Goal: Transaction & Acquisition: Purchase product/service

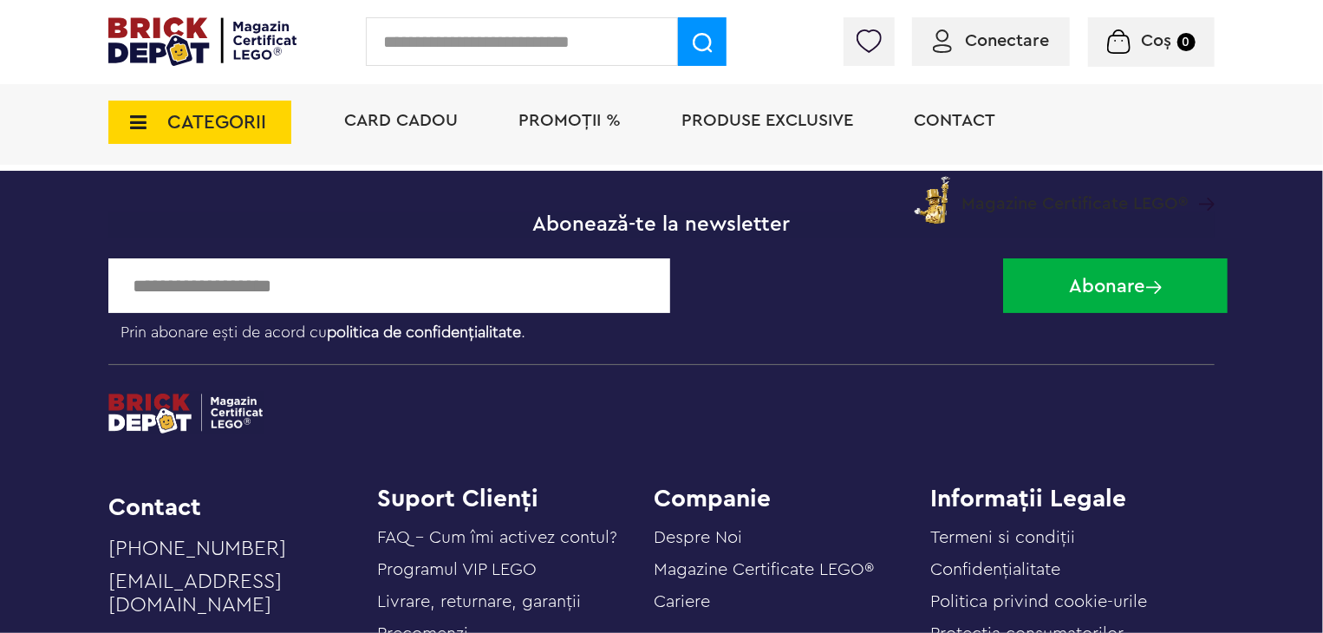
click at [1022, 49] on span "Conectare" at bounding box center [1007, 40] width 84 height 17
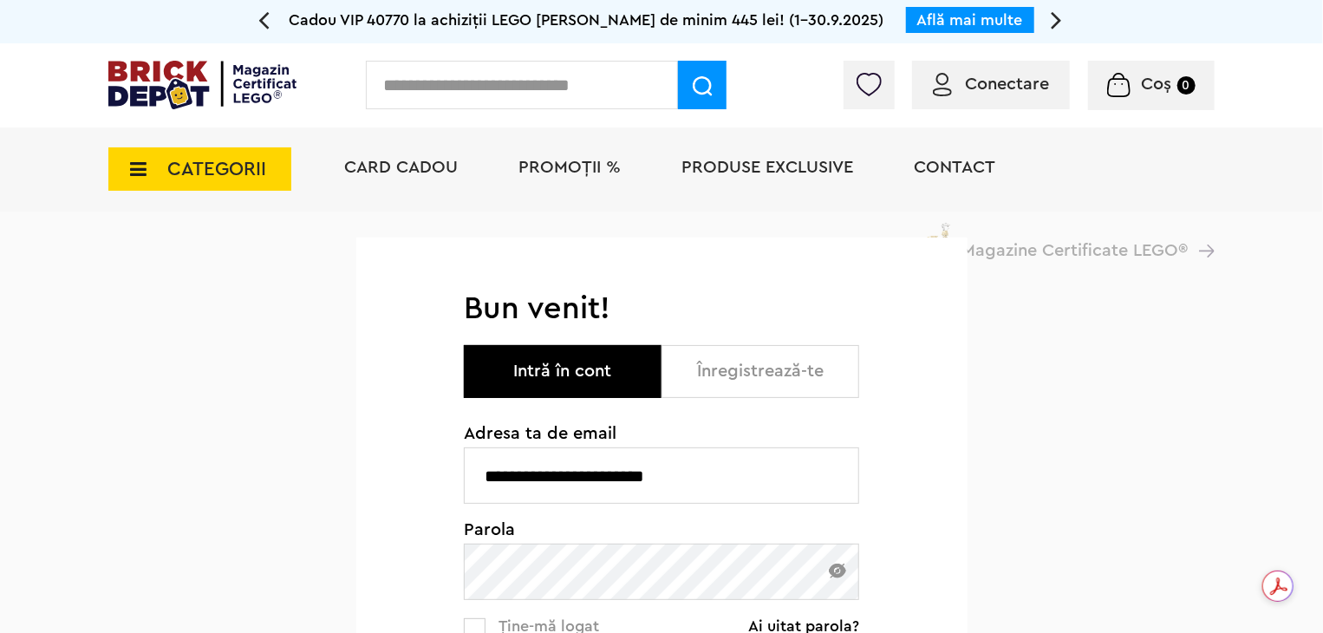
drag, startPoint x: 700, startPoint y: 608, endPoint x: 309, endPoint y: 551, distance: 395.3
click at [309, 551] on div "**********" at bounding box center [661, 588] width 1323 height 753
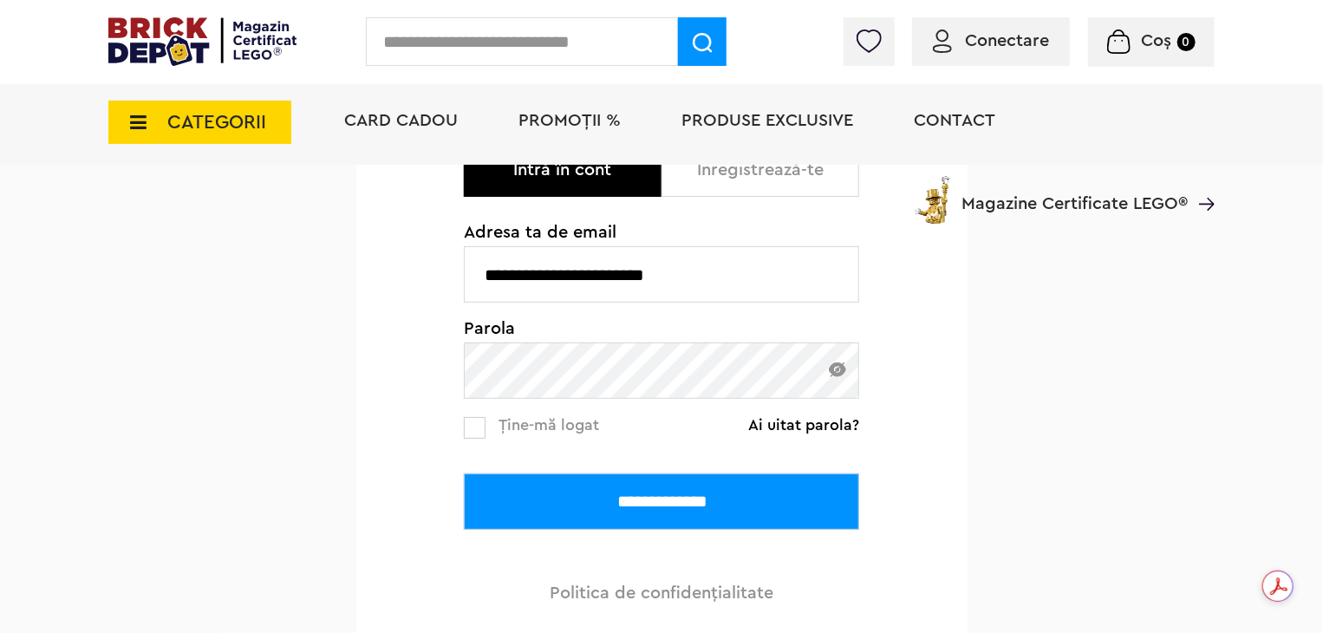
scroll to position [278, 0]
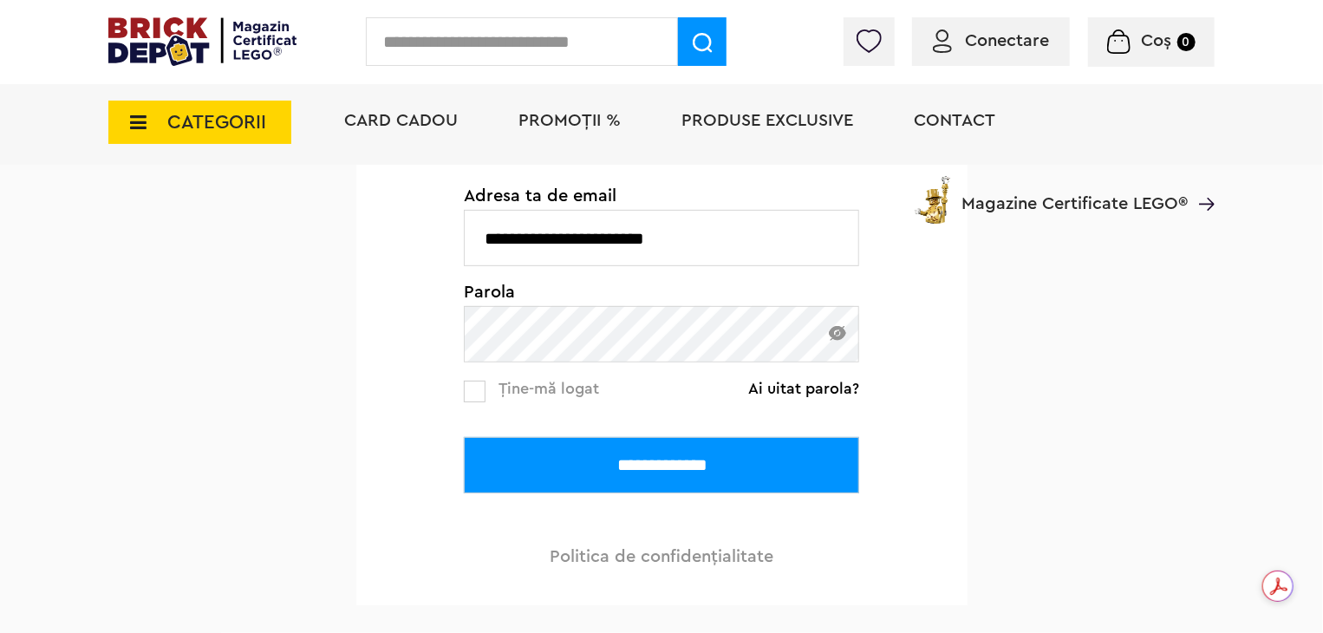
click at [687, 455] on input "**********" at bounding box center [661, 465] width 395 height 56
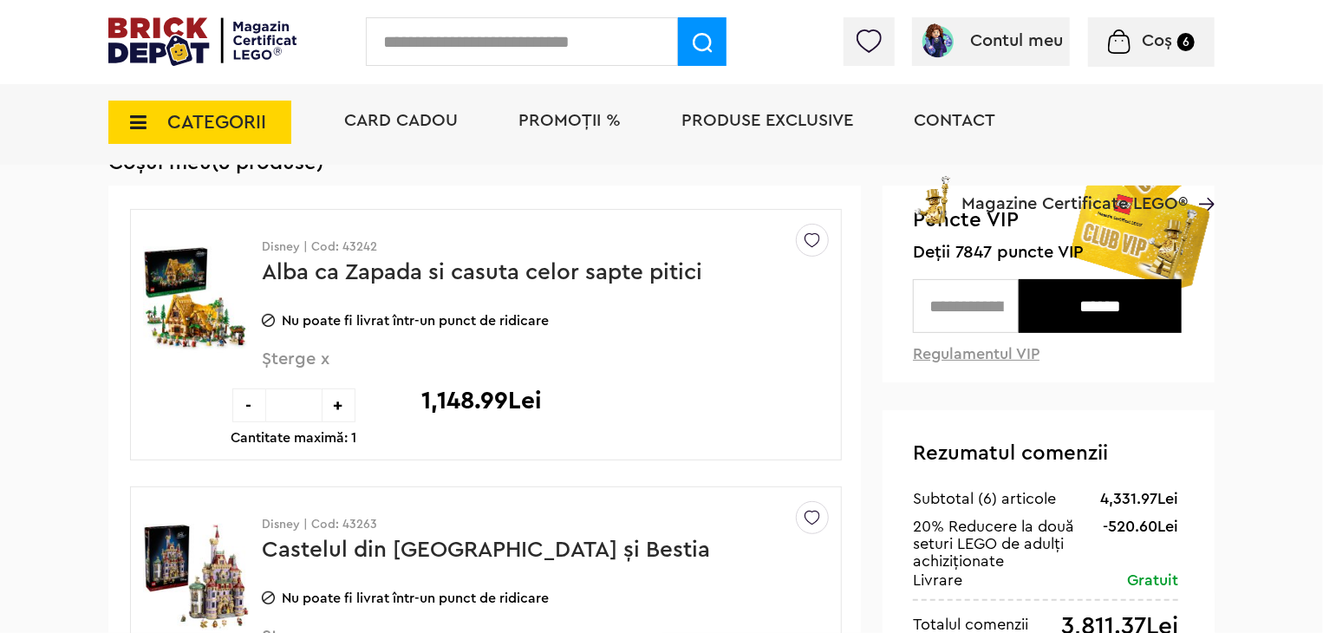
scroll to position [139, 0]
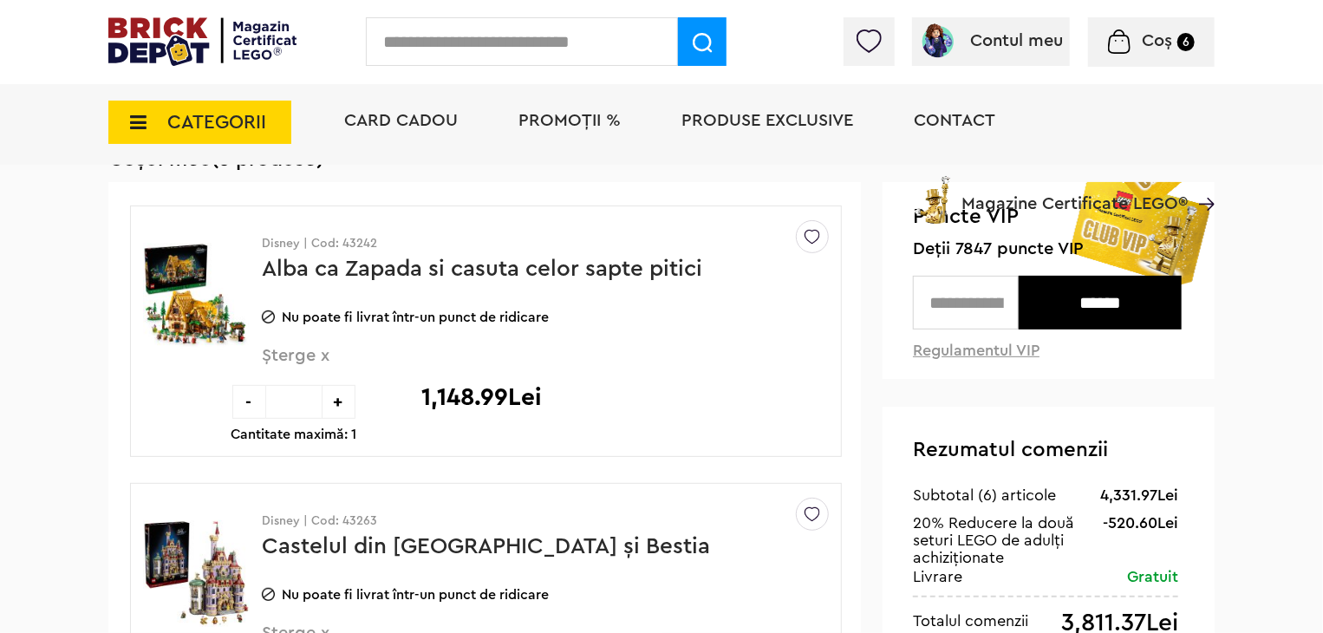
click at [185, 323] on img at bounding box center [196, 296] width 107 height 130
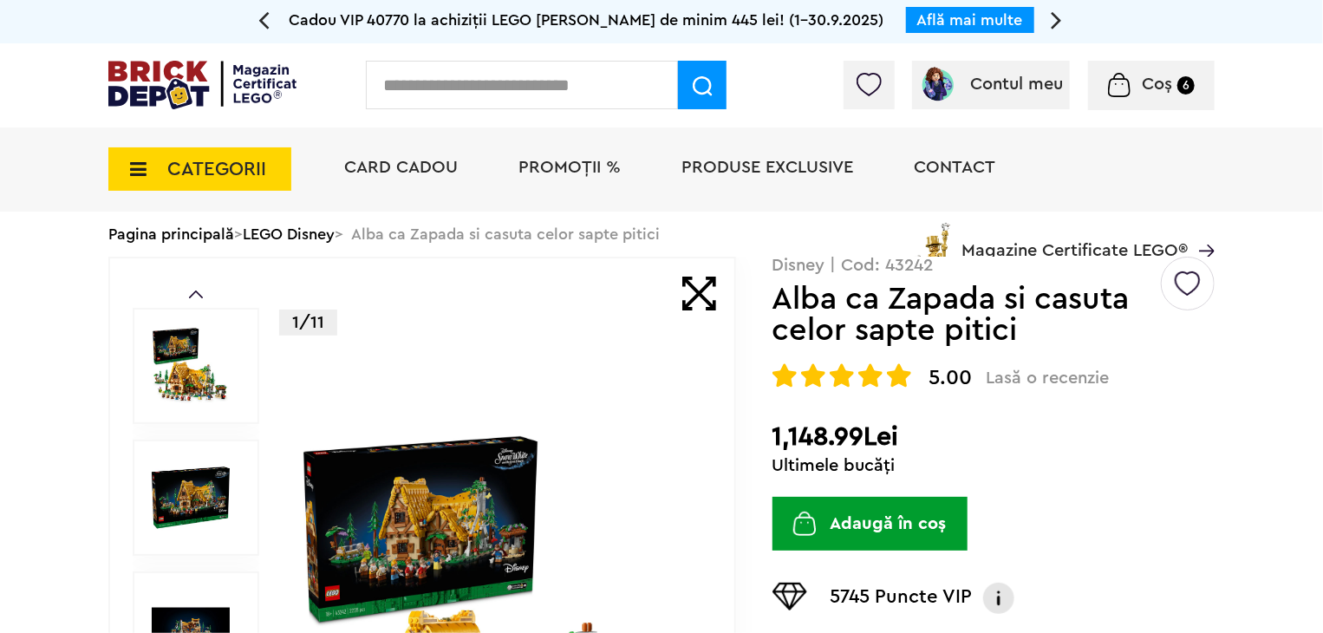
drag, startPoint x: 671, startPoint y: 358, endPoint x: 261, endPoint y: 538, distance: 447.8
click at [261, 538] on div "Prev Next 1/11" at bounding box center [422, 630] width 628 height 747
click at [400, 487] on img at bounding box center [497, 630] width 400 height 400
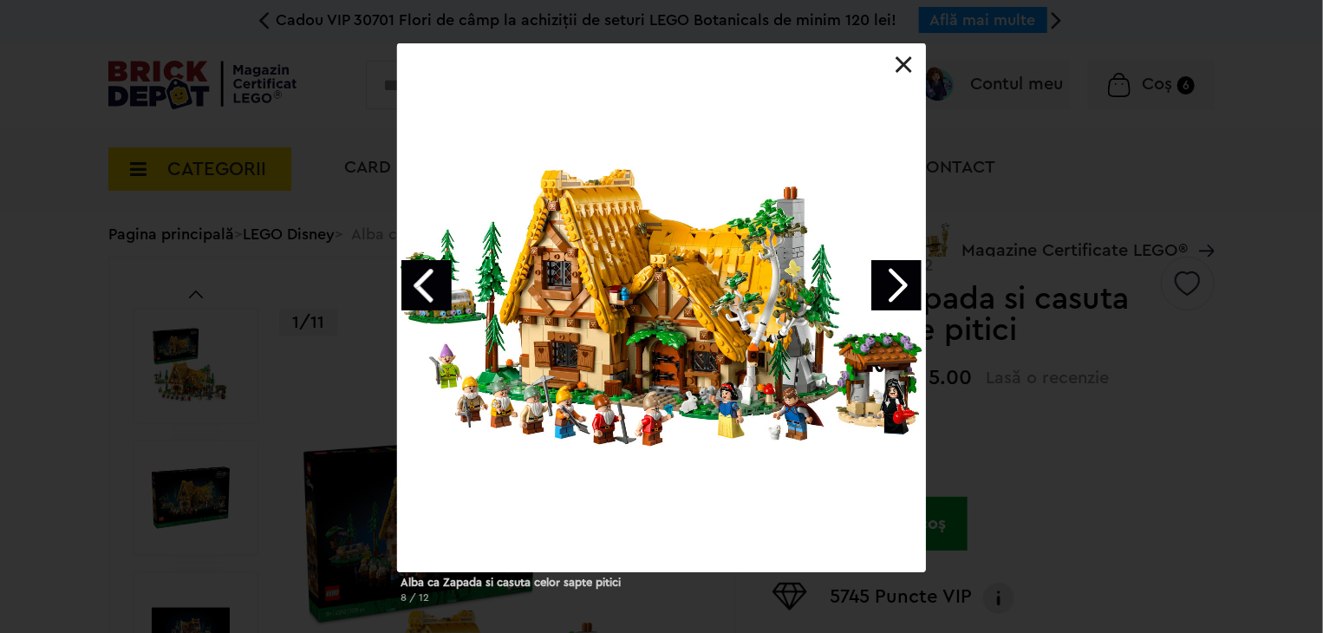
click at [61, 474] on div "Alba ca Zapada si casuta celor sapte pitici 8 / 12" at bounding box center [661, 330] width 1323 height 574
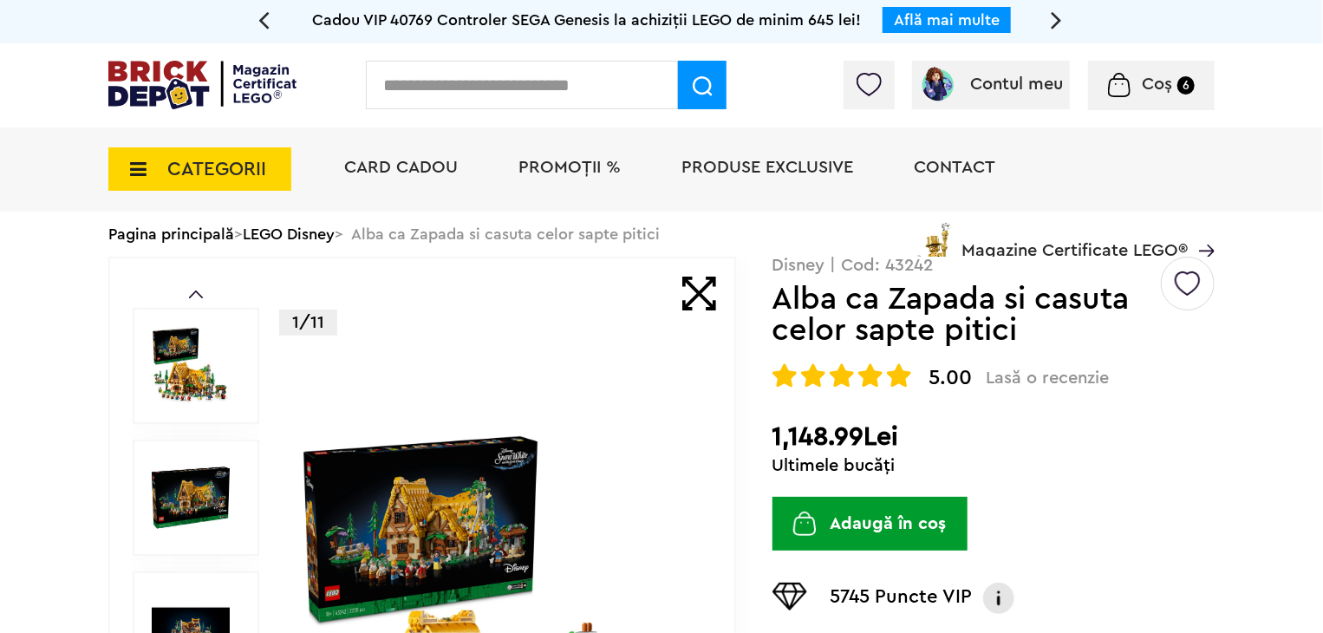
click at [0, 118] on div "Contul meu Contul meu Comenzile mele Date personale Adrese Parolă Listă dorințe…" at bounding box center [661, 85] width 1323 height 84
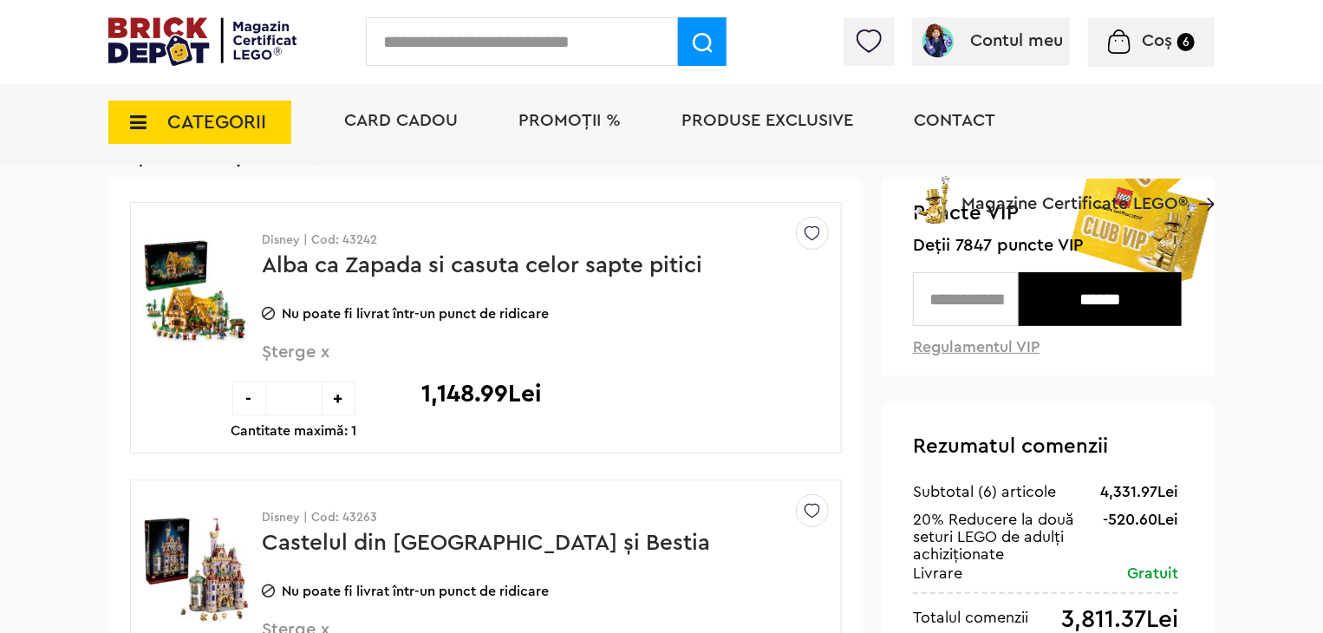
scroll to position [139, 0]
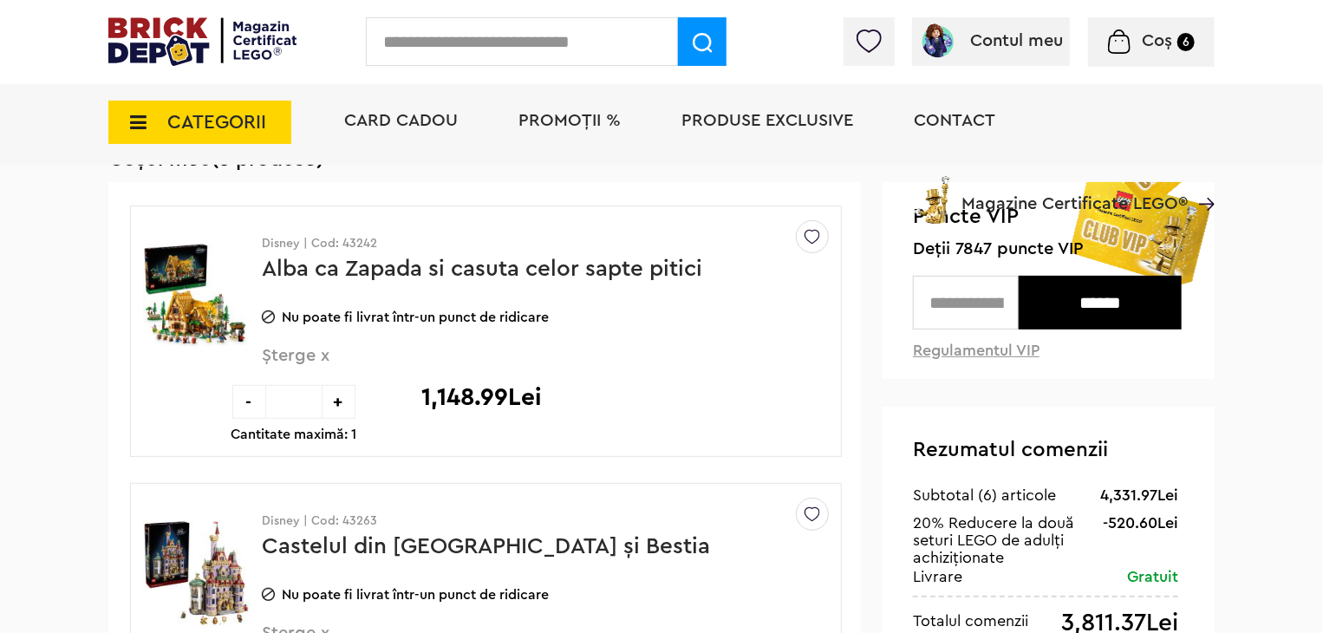
click at [170, 530] on img at bounding box center [196, 573] width 107 height 130
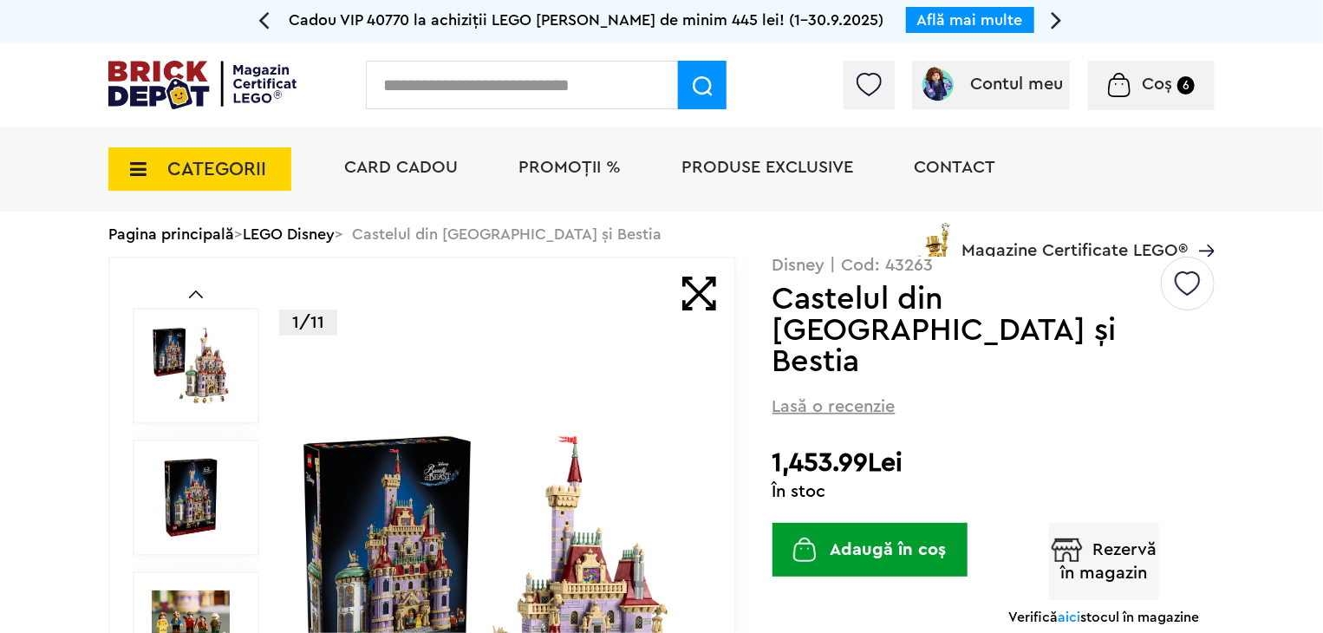
click at [417, 508] on img at bounding box center [497, 630] width 400 height 400
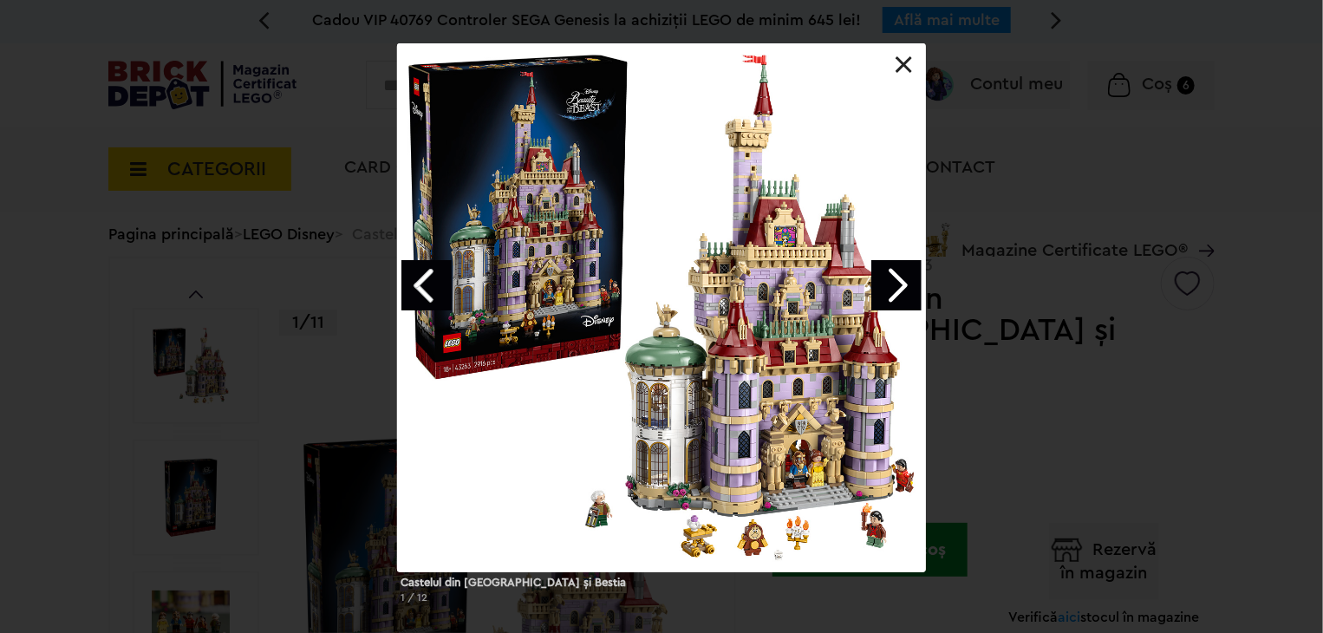
click at [52, 136] on div "Castelul din Frumoasa şi Bestia 1 / 12" at bounding box center [661, 330] width 1323 height 574
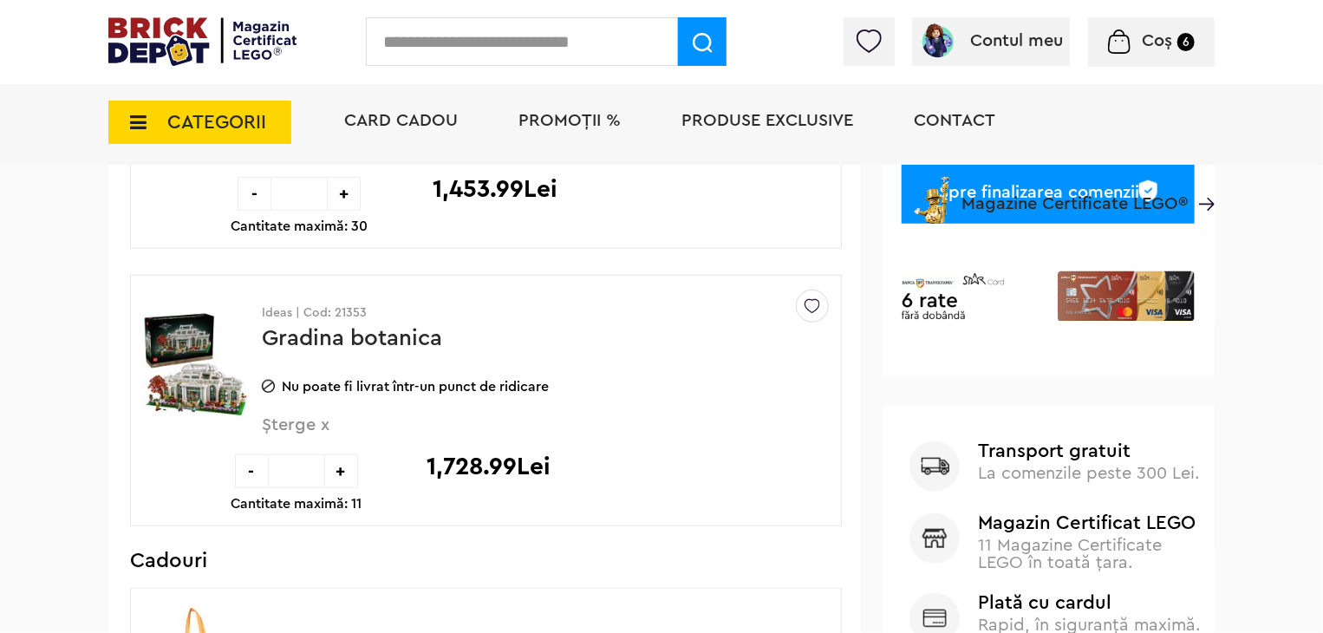
scroll to position [659, 0]
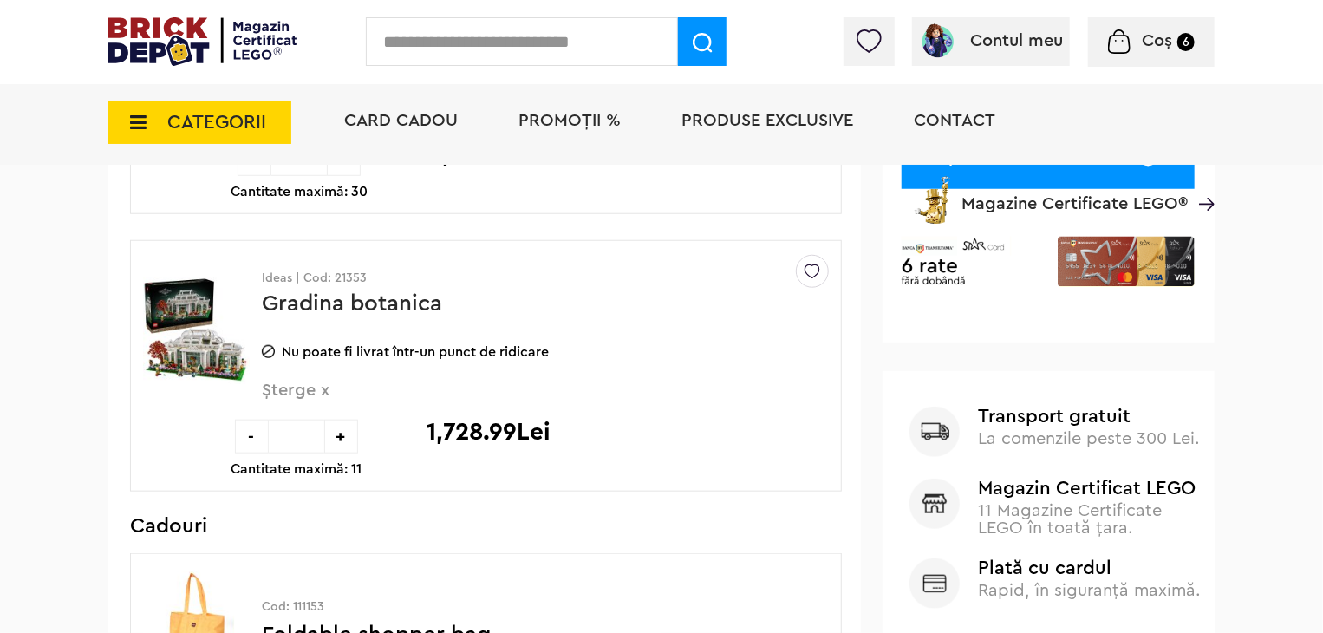
click at [181, 323] on img at bounding box center [196, 330] width 107 height 130
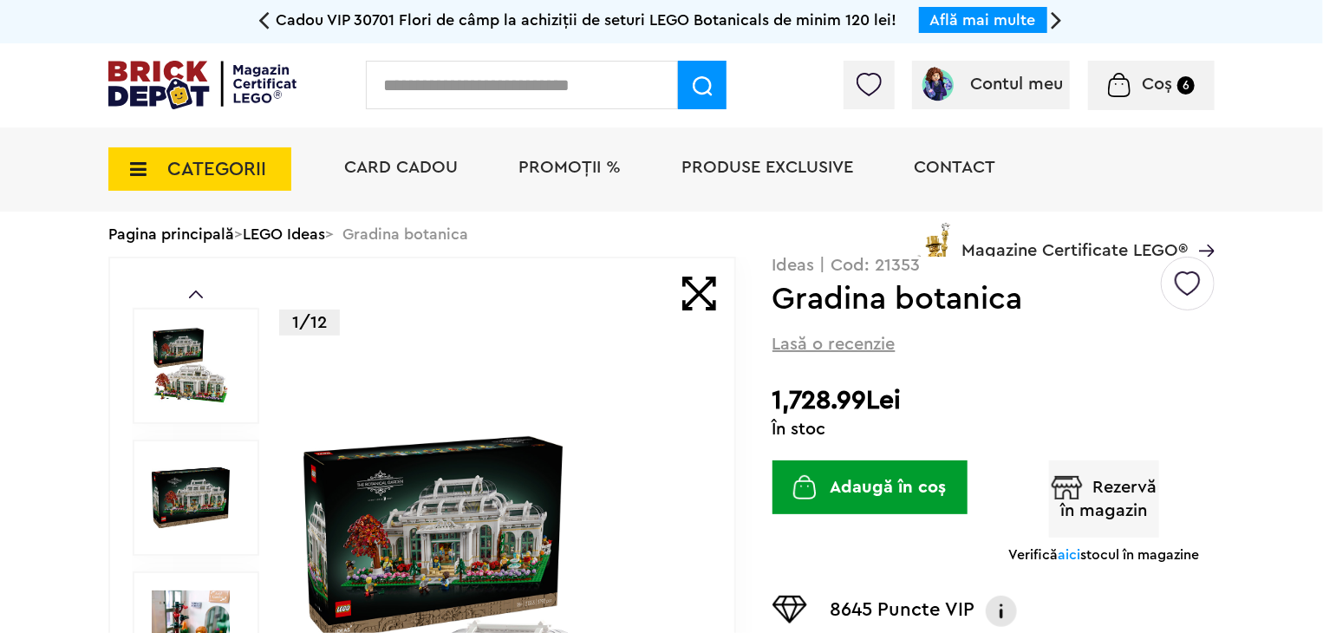
click at [190, 487] on img at bounding box center [191, 498] width 78 height 78
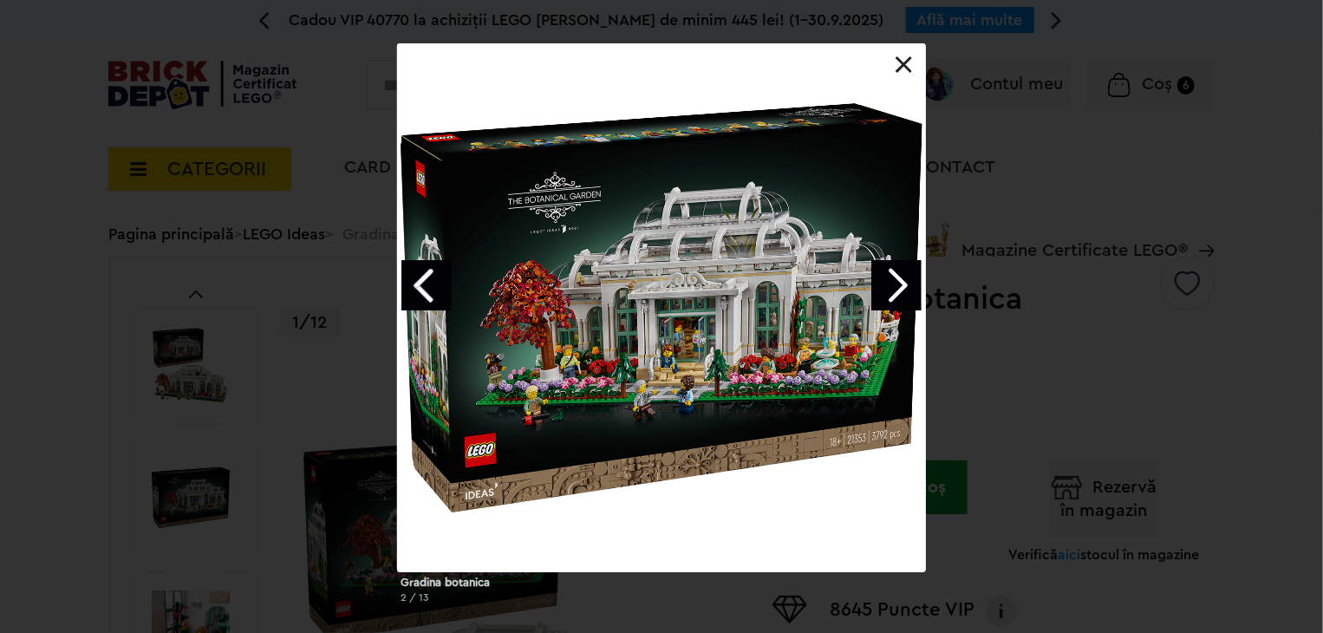
click at [1157, 341] on div "Gradina botanica 2 / 13" at bounding box center [661, 330] width 1323 height 574
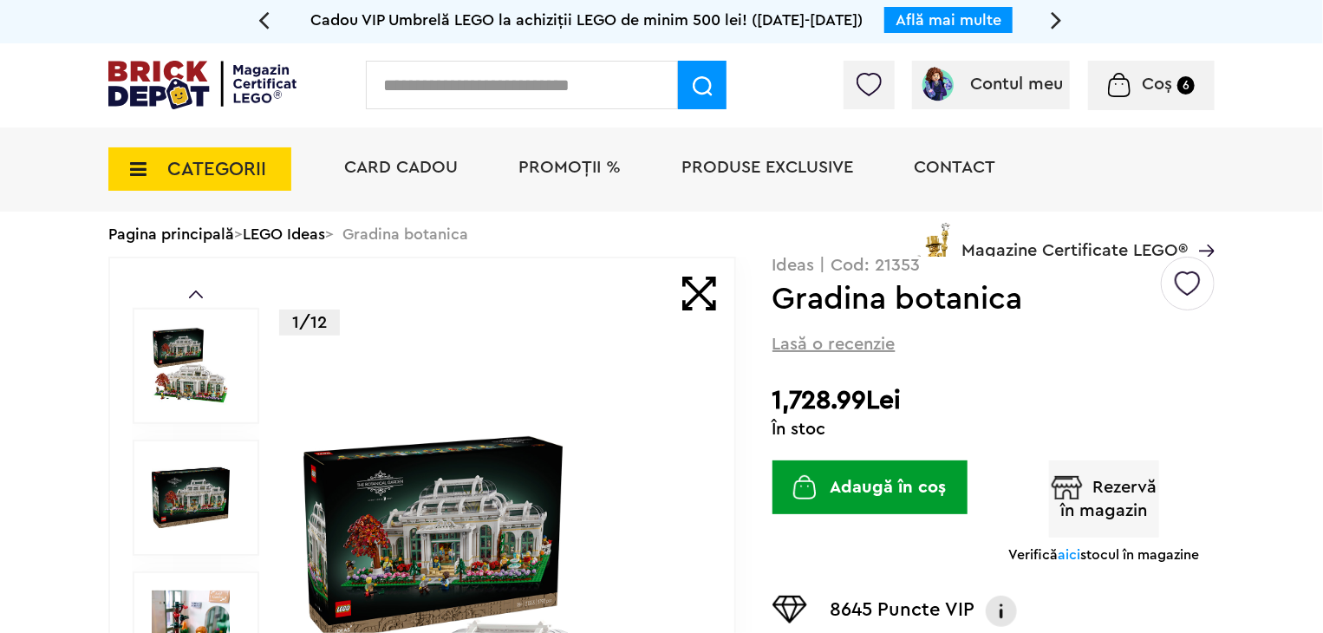
click at [295, 101] on img at bounding box center [202, 85] width 188 height 49
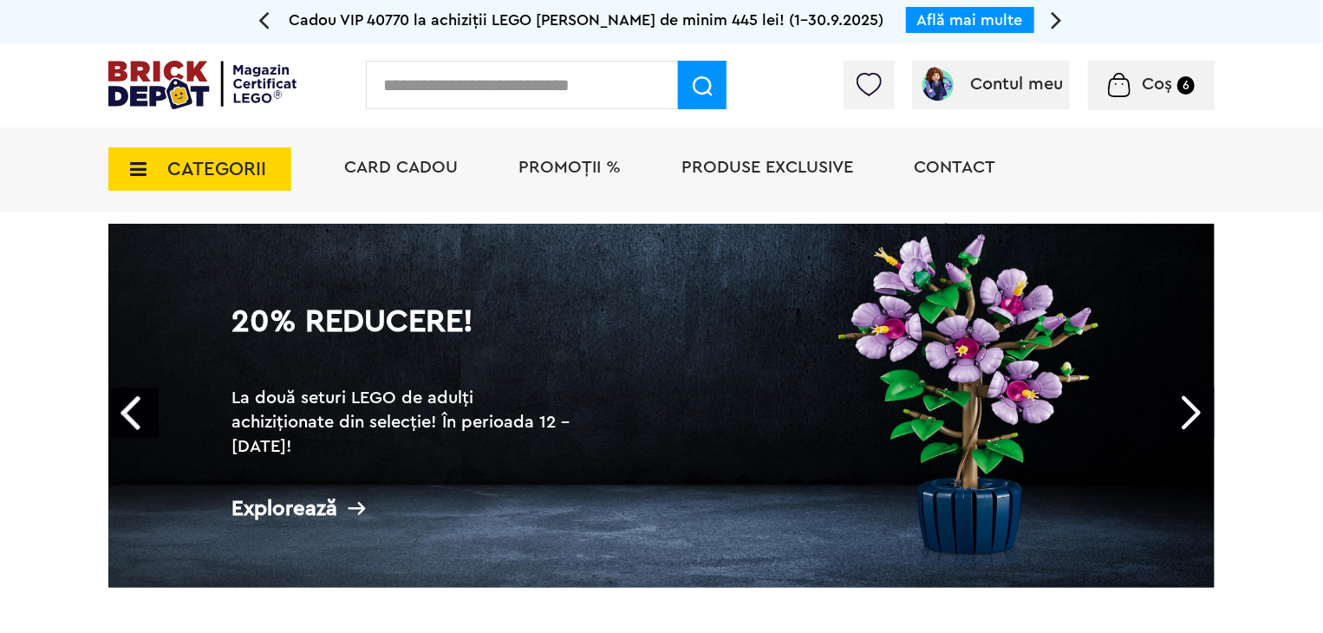
click at [445, 154] on li "Card Cadou" at bounding box center [401, 169] width 148 height 84
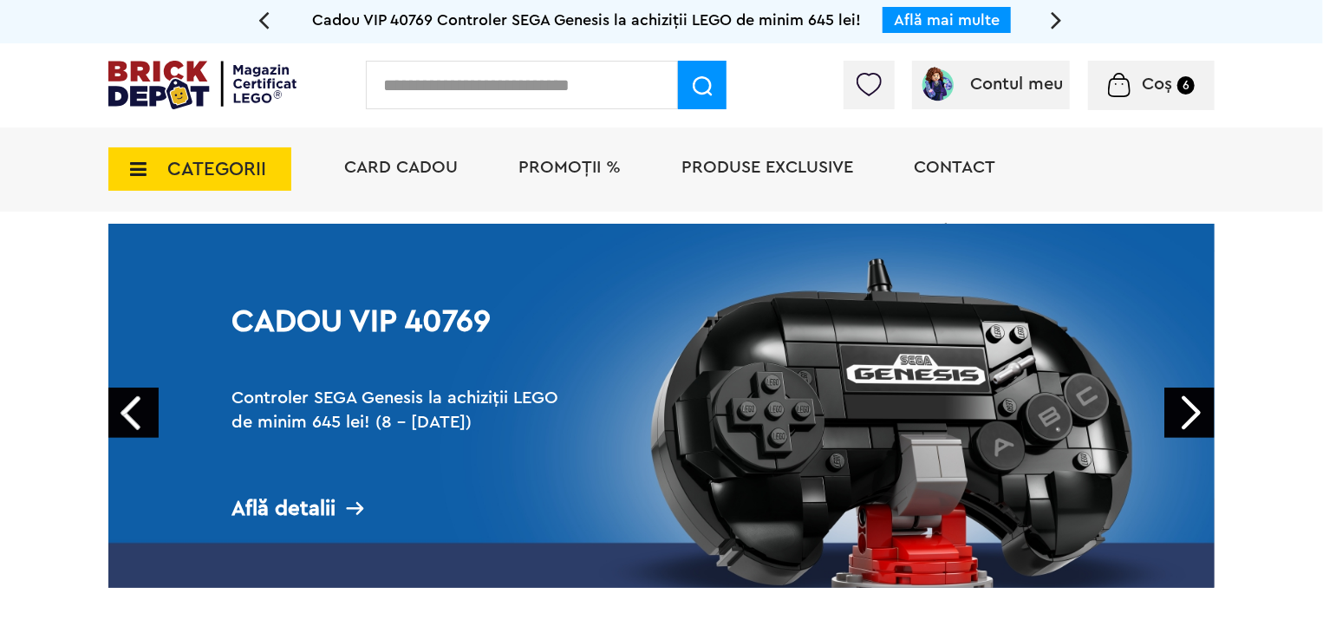
click at [409, 175] on span "Card Cadou" at bounding box center [401, 167] width 114 height 17
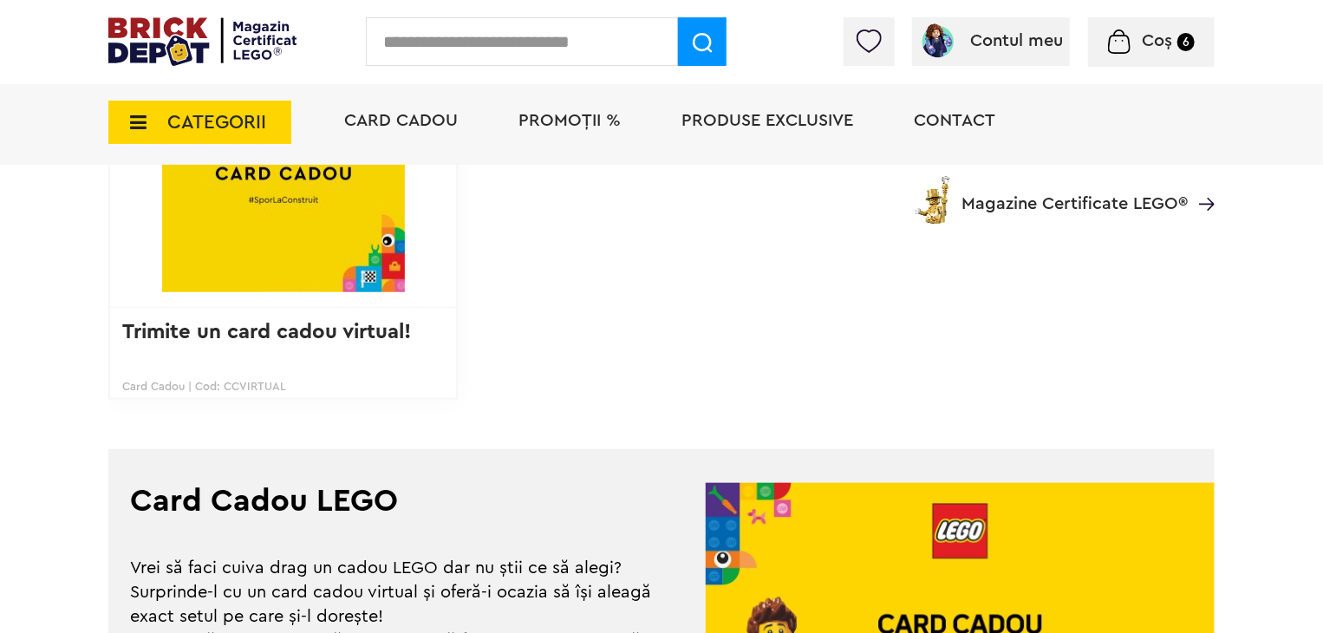
scroll to position [451, 0]
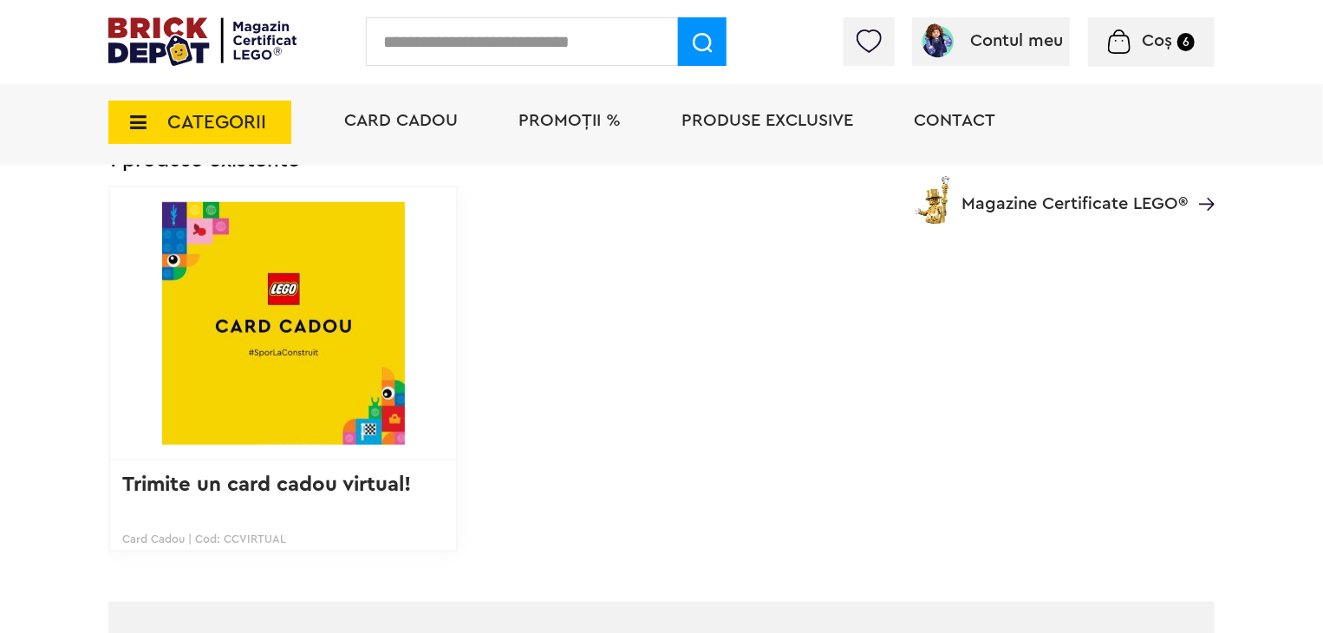
click at [278, 50] on img at bounding box center [202, 41] width 188 height 49
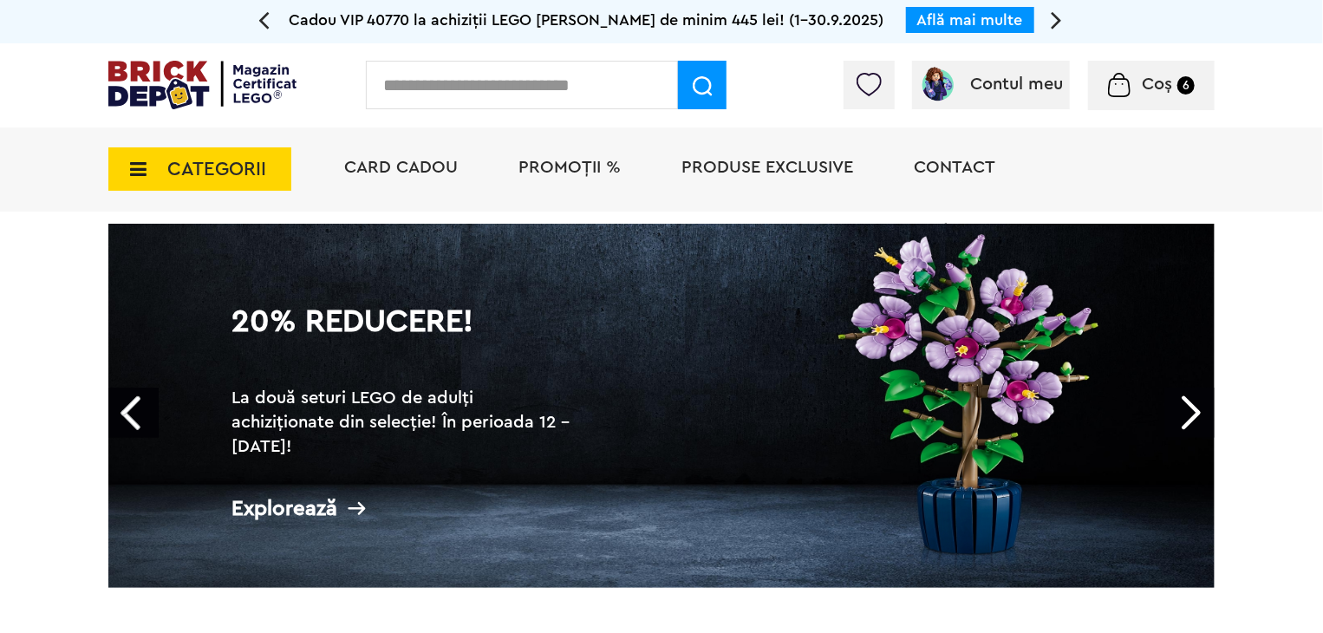
click at [664, 371] on link "20% Reducere! La două seturi LEGO de adulți achiziționate din selecție! În peri…" at bounding box center [661, 406] width 1107 height 364
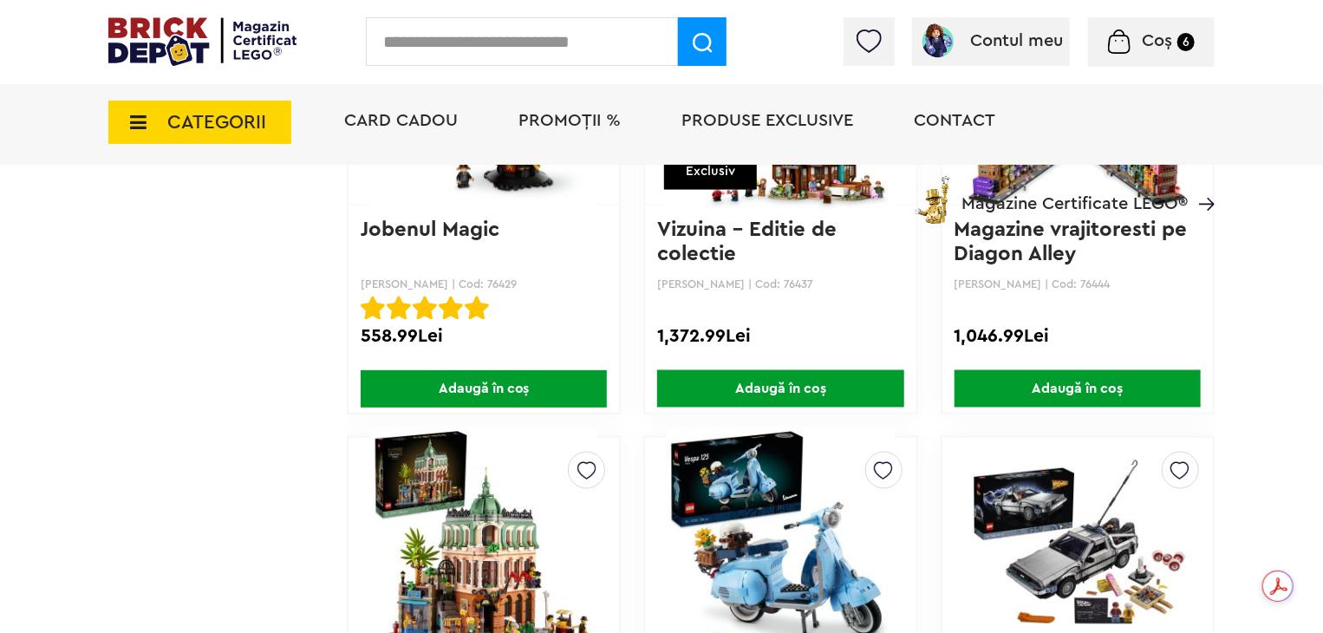
scroll to position [7835, 0]
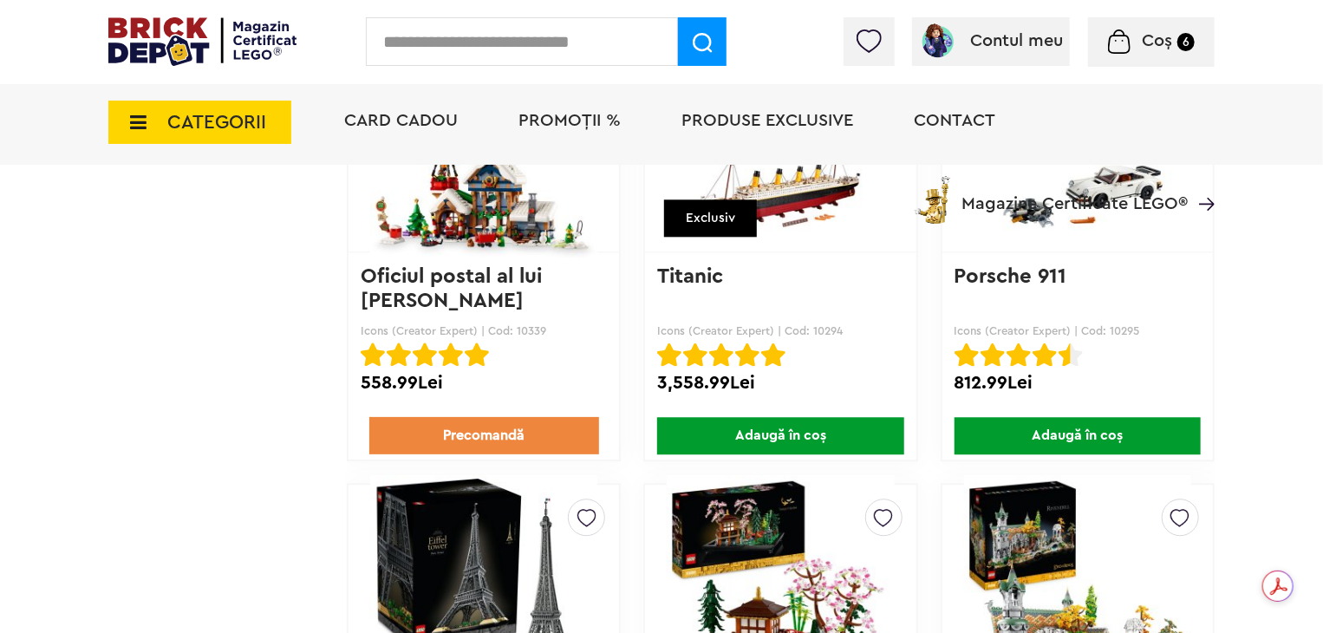
scroll to position [8671, 0]
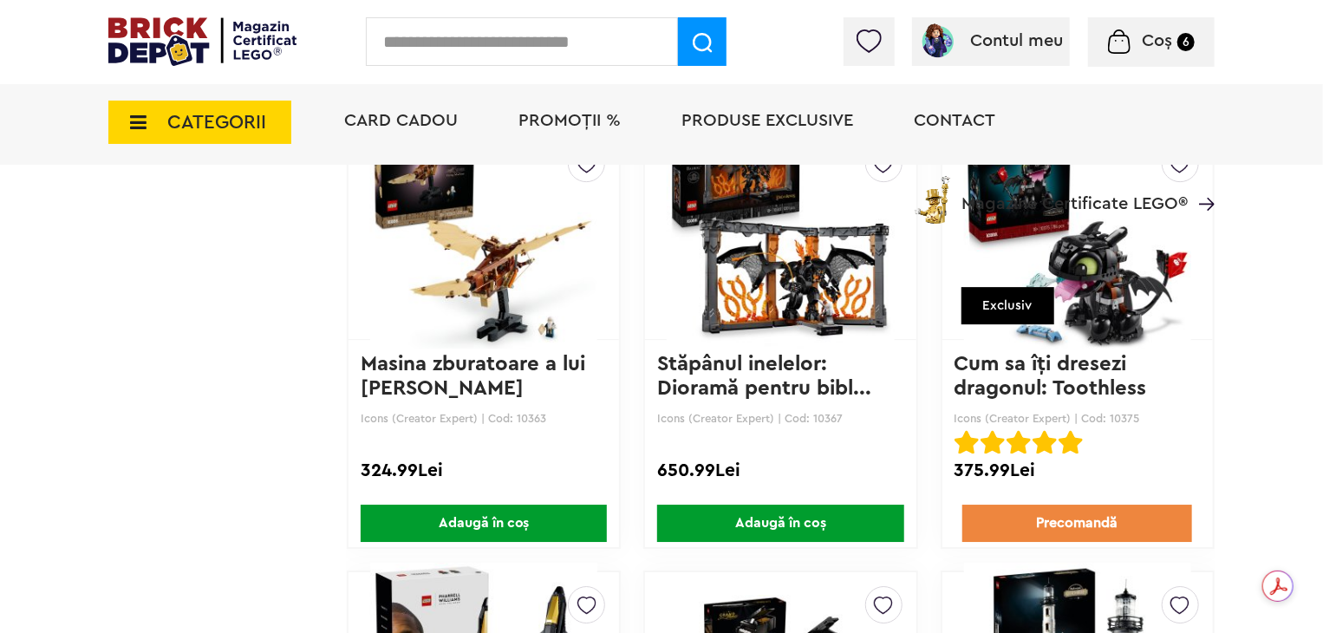
scroll to position [12719, 0]
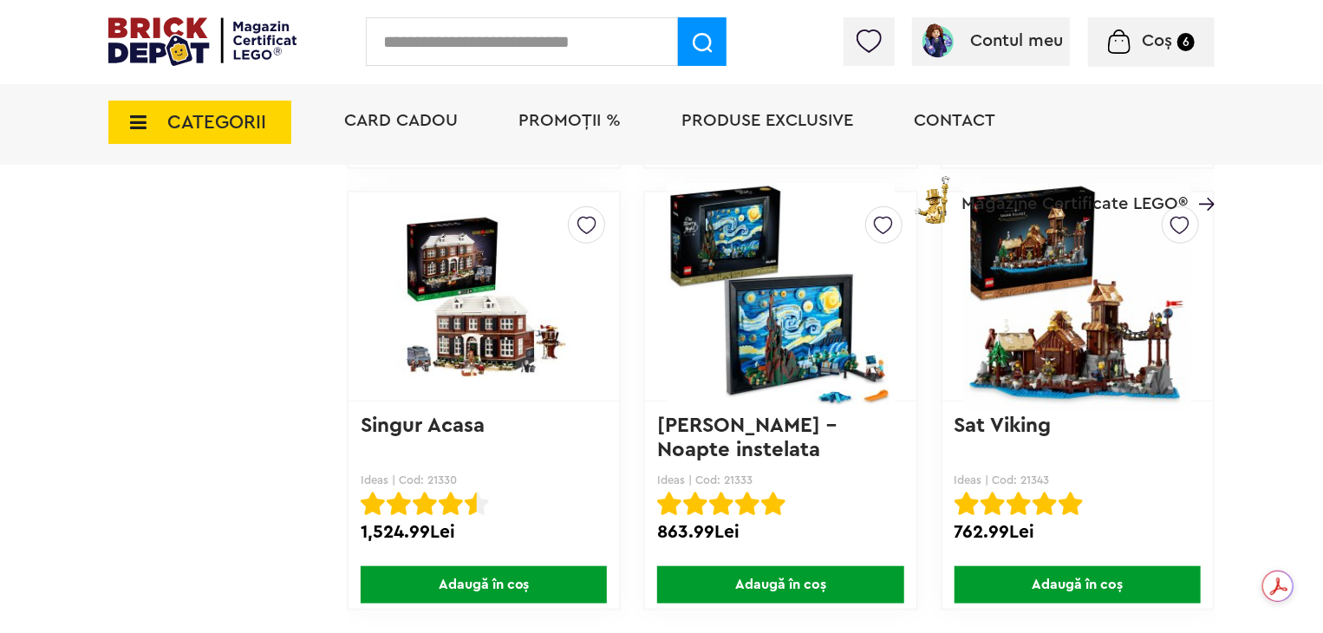
scroll to position [13819, 0]
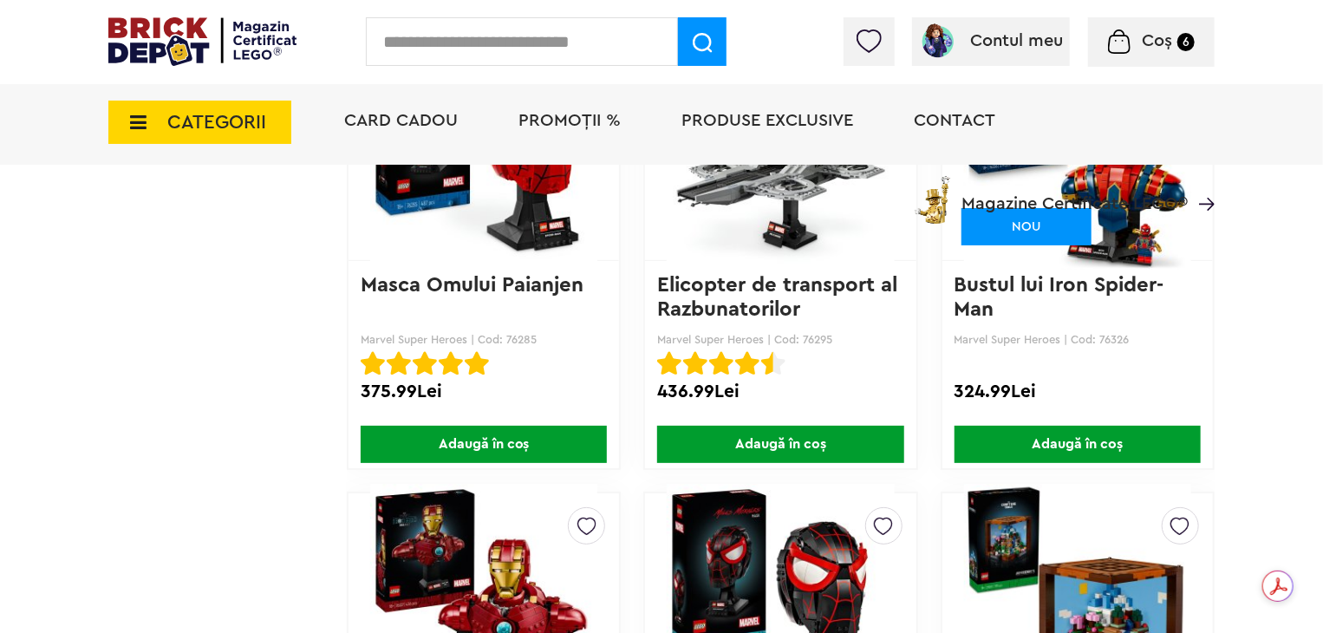
scroll to position [3372, 0]
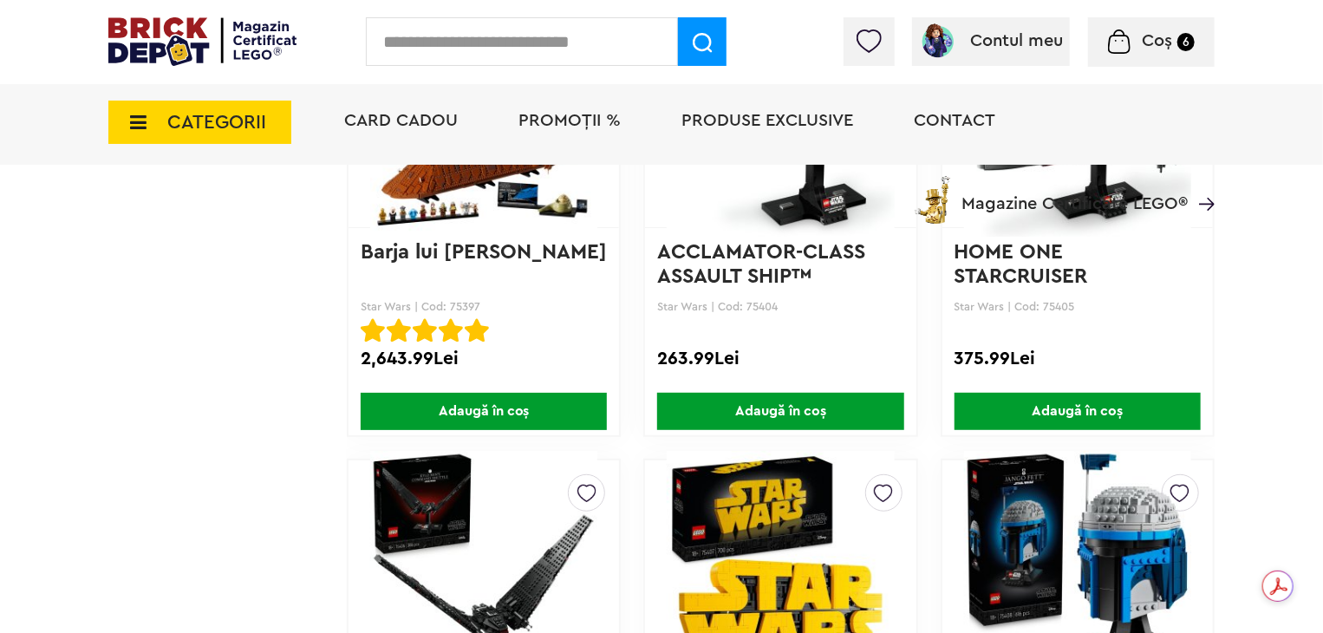
scroll to position [6940, 0]
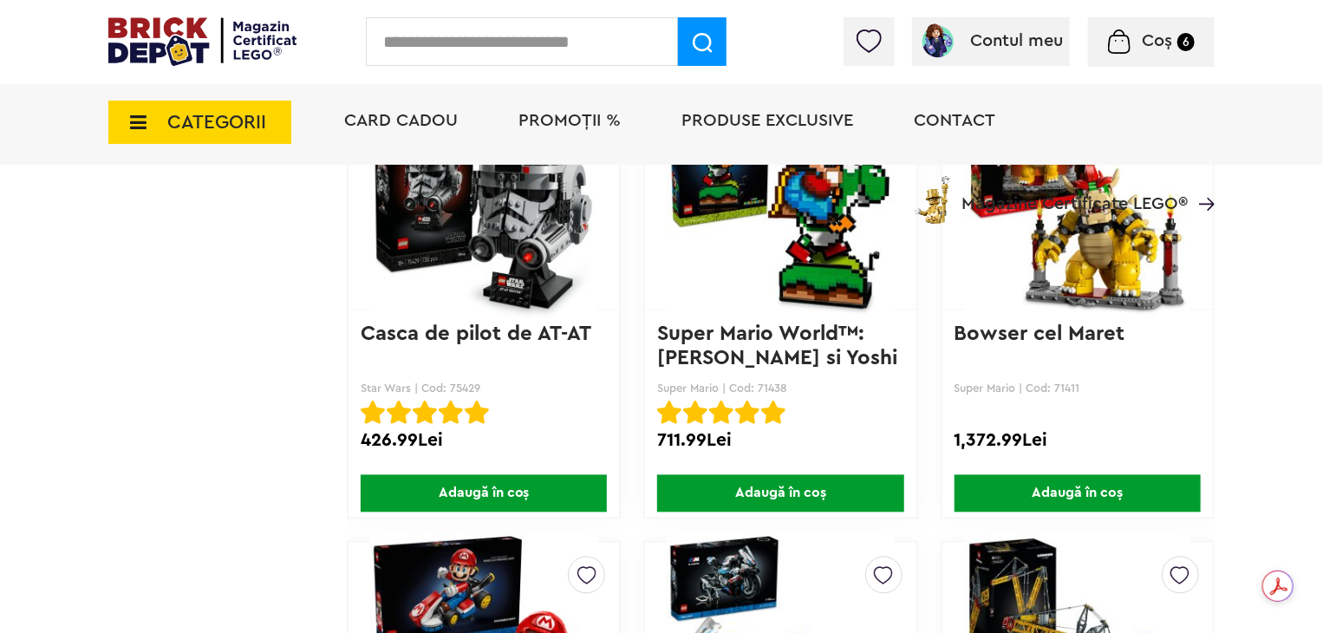
scroll to position [8184, 0]
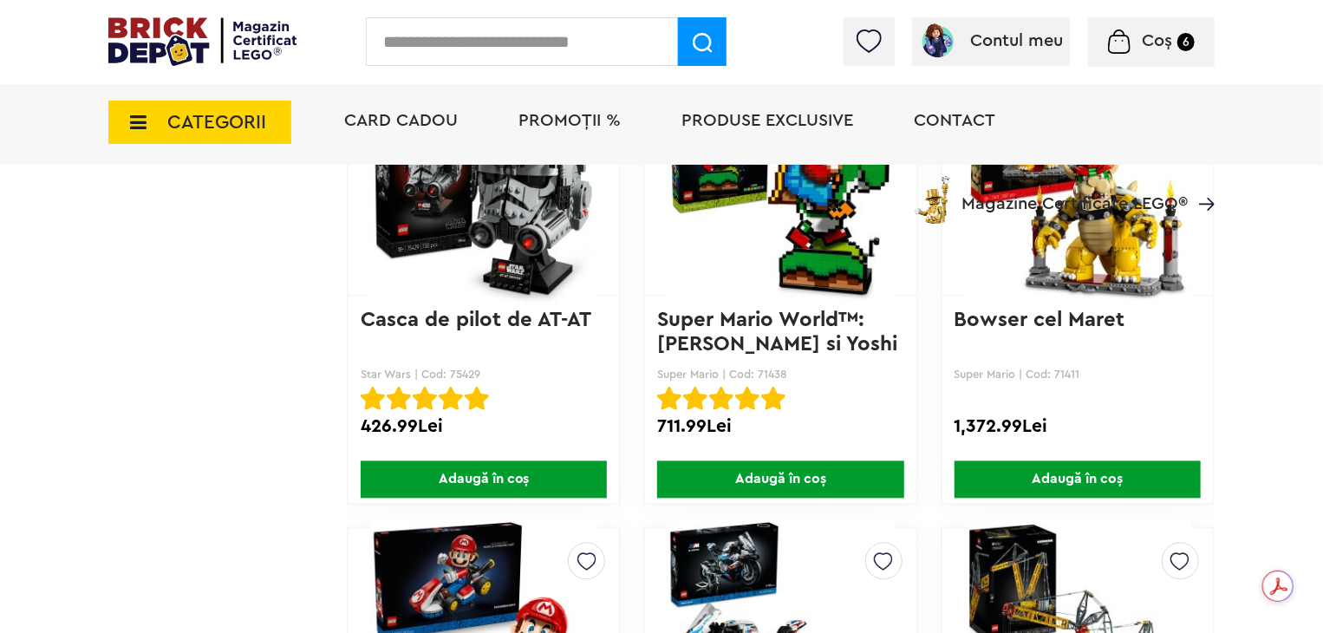
drag, startPoint x: 1274, startPoint y: 442, endPoint x: 1266, endPoint y: 500, distance: 58.6
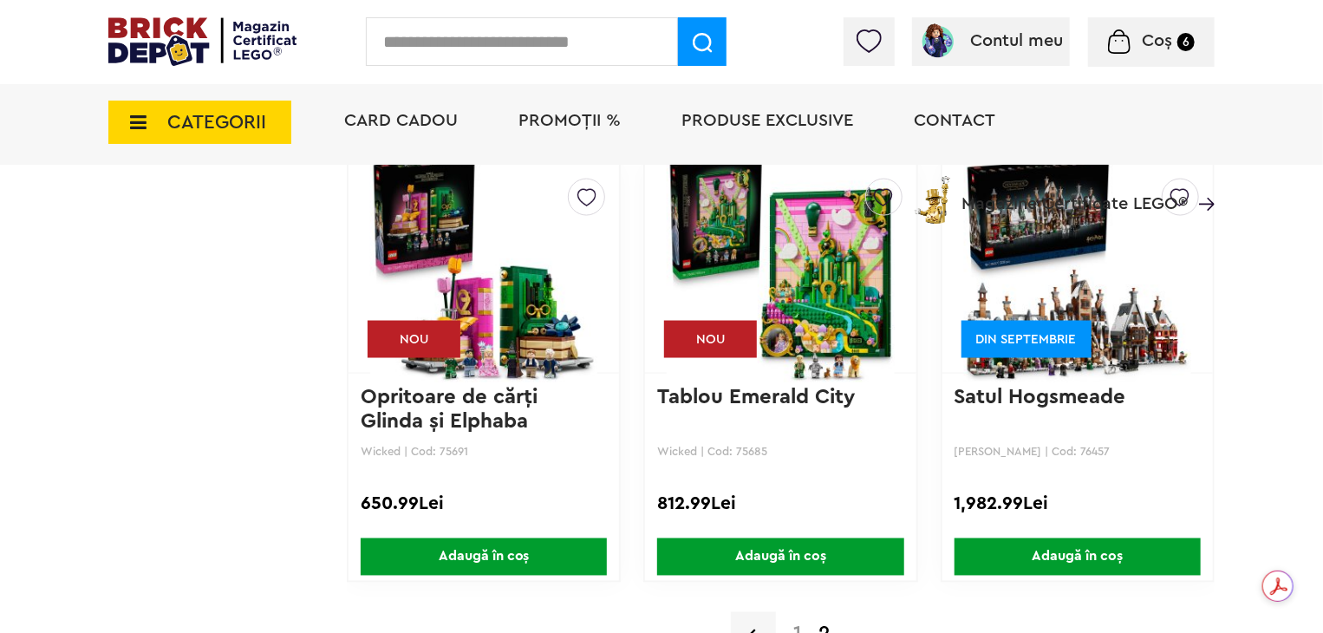
scroll to position [11195, 0]
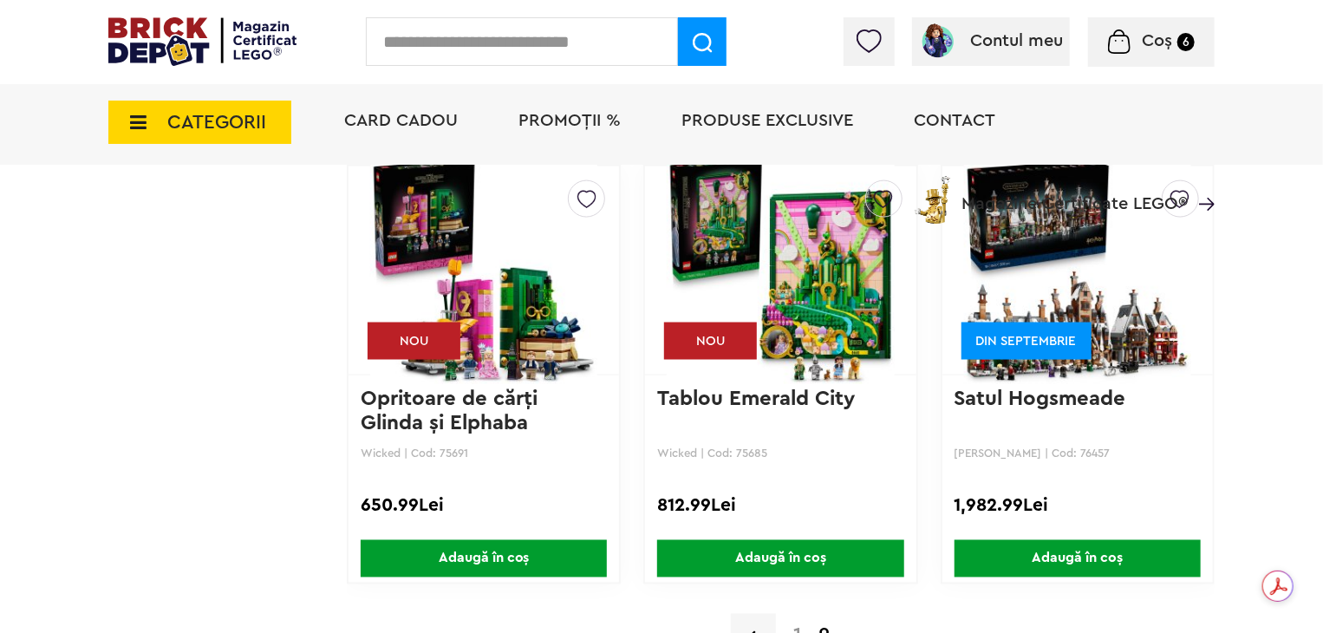
click at [807, 626] on link "1" at bounding box center [797, 636] width 25 height 21
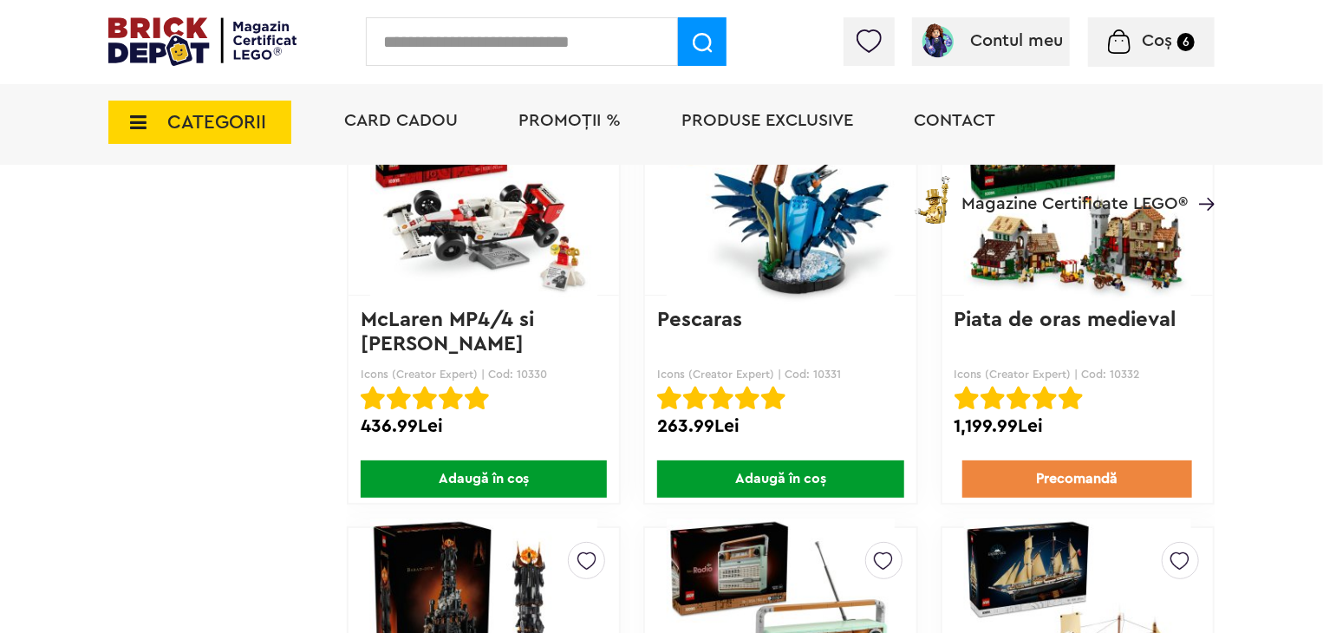
scroll to position [9955, 0]
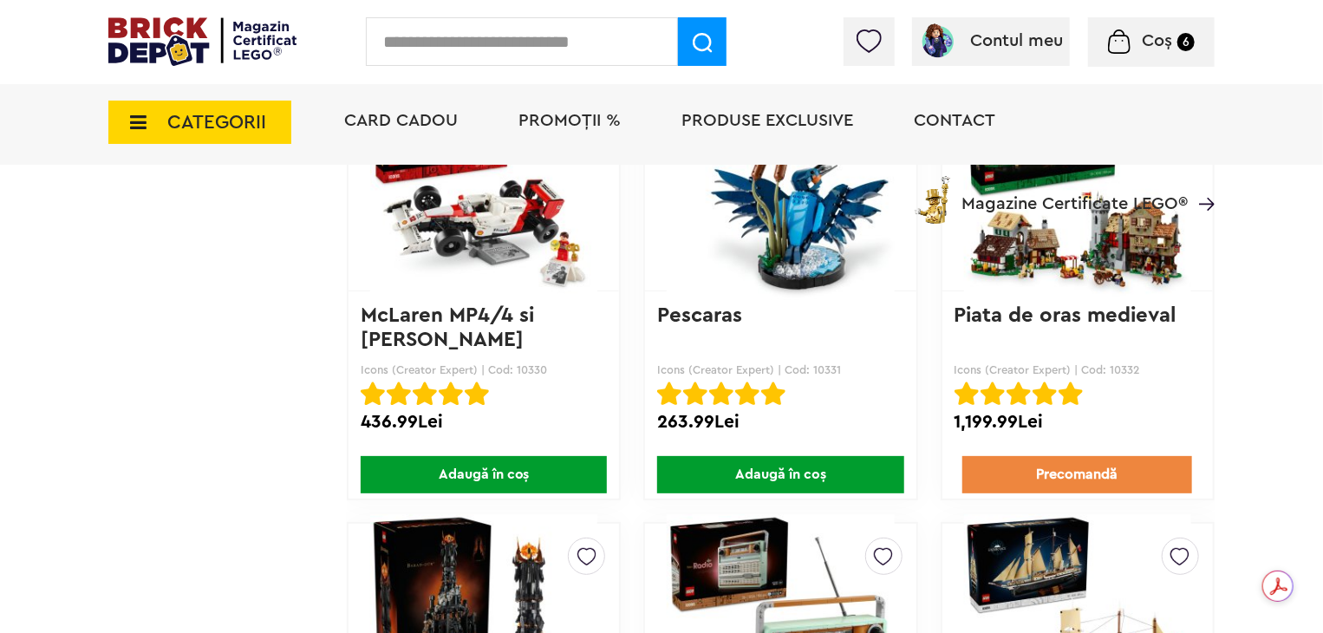
click at [1127, 506] on img at bounding box center [1077, 627] width 227 height 243
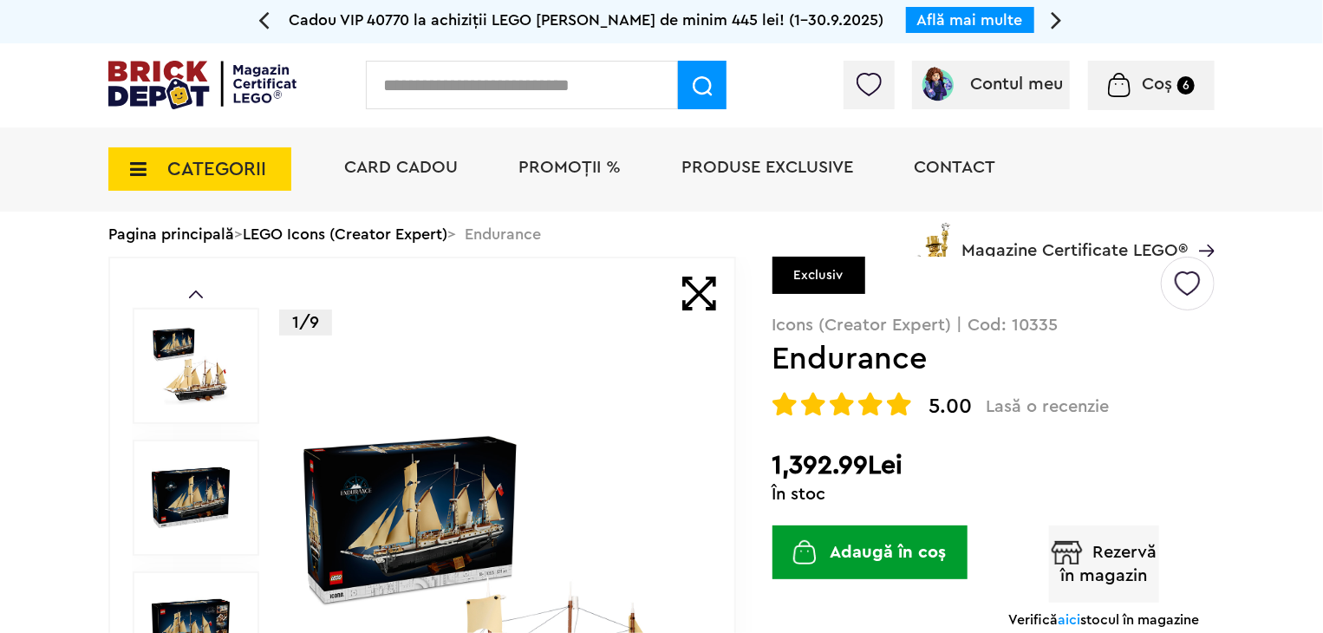
click at [554, 500] on img at bounding box center [497, 630] width 400 height 400
